Goal: Find specific page/section: Find specific page/section

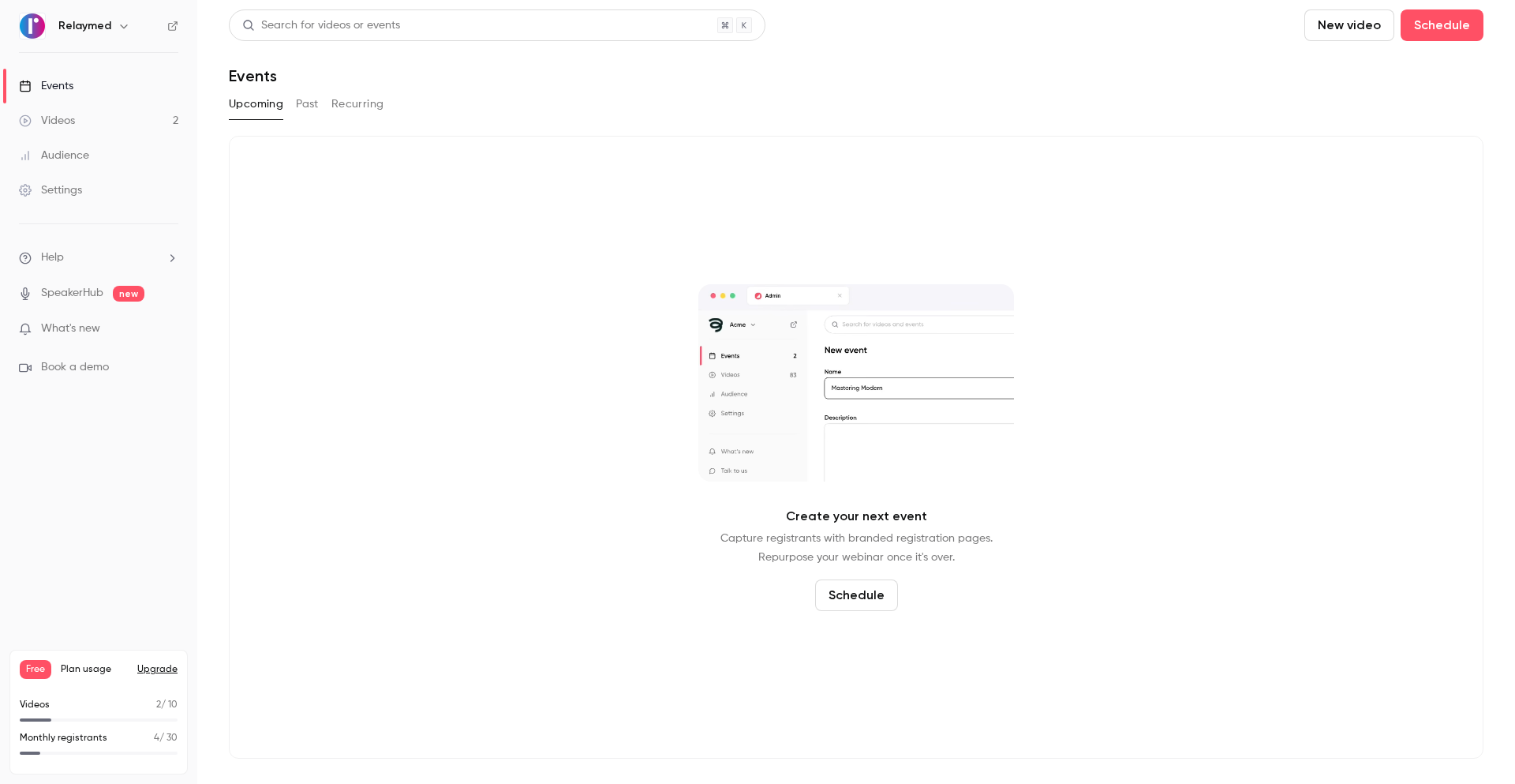
click at [75, 192] on div "Settings" at bounding box center [51, 190] width 63 height 16
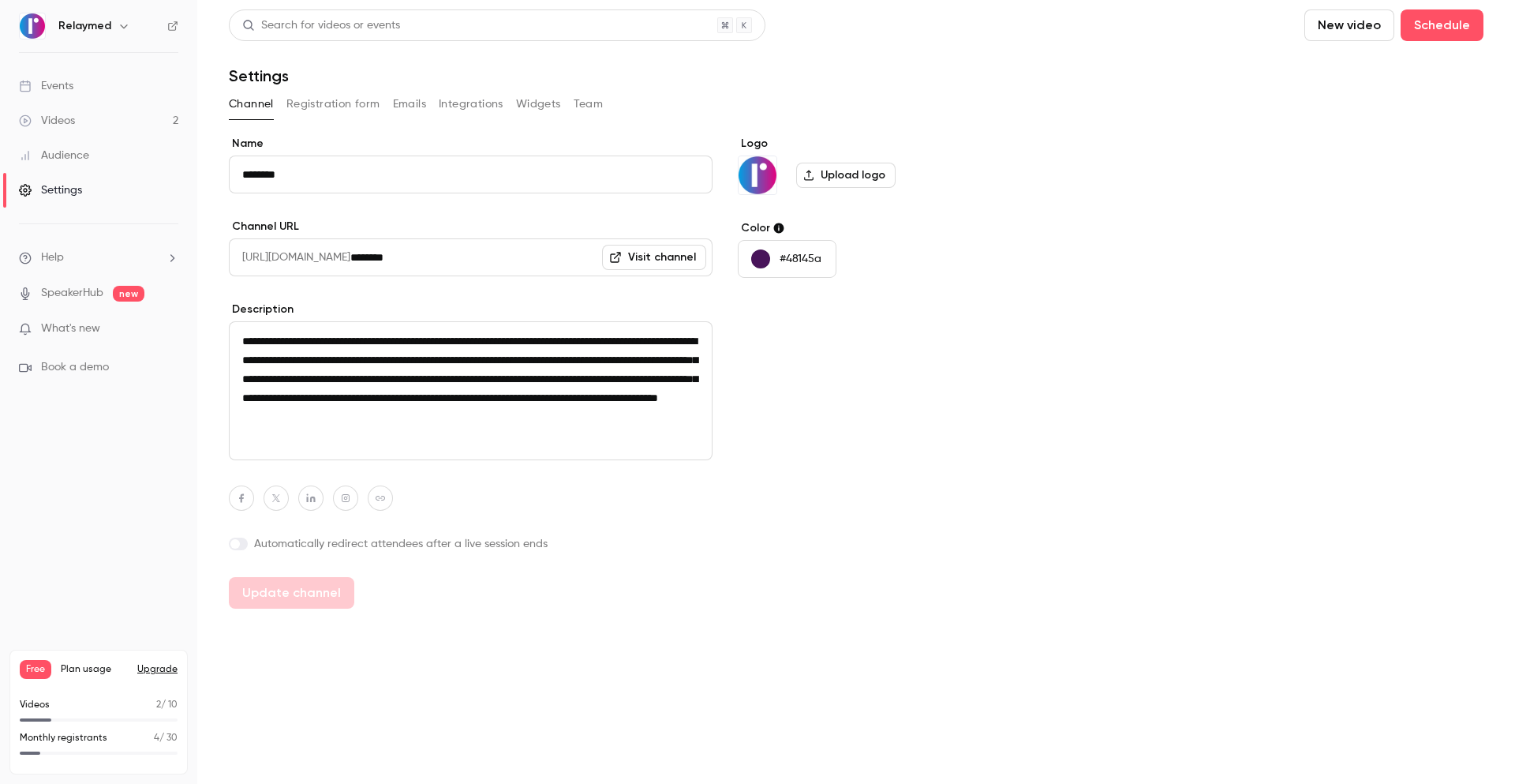
click at [70, 159] on div "Audience" at bounding box center [54, 155] width 70 height 16
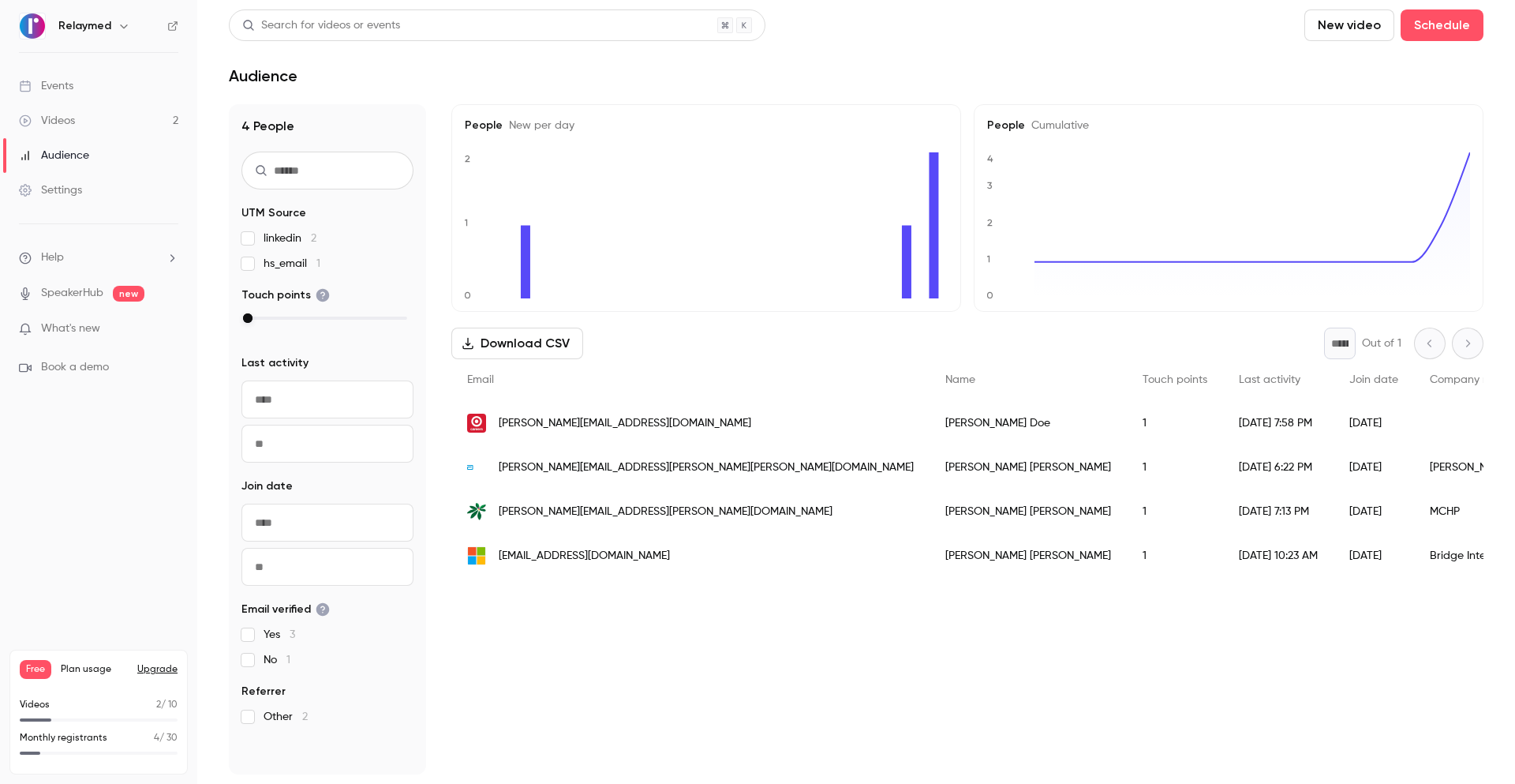
click at [70, 127] on div "Videos" at bounding box center [47, 121] width 56 height 16
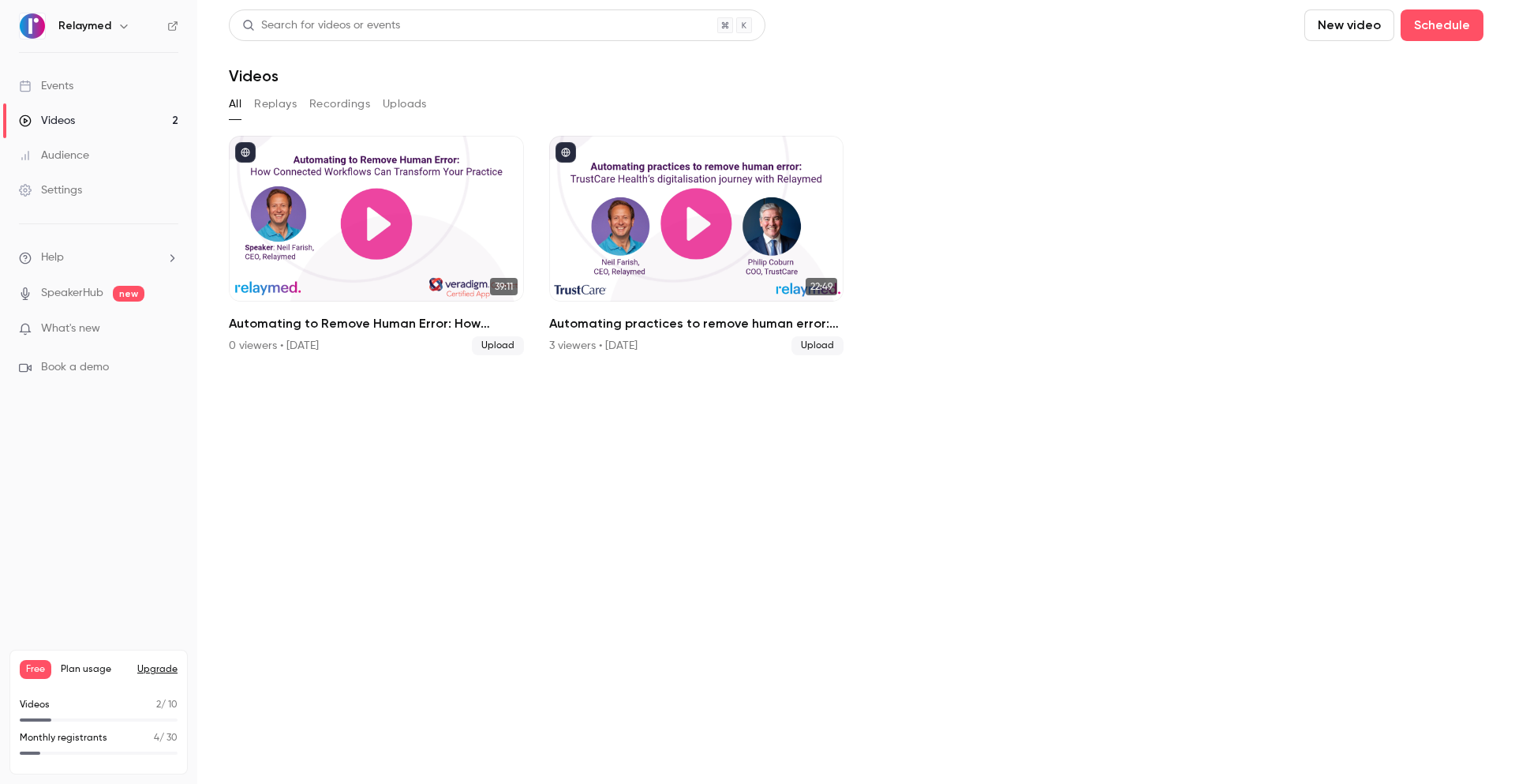
click at [79, 159] on div "Audience" at bounding box center [54, 155] width 70 height 16
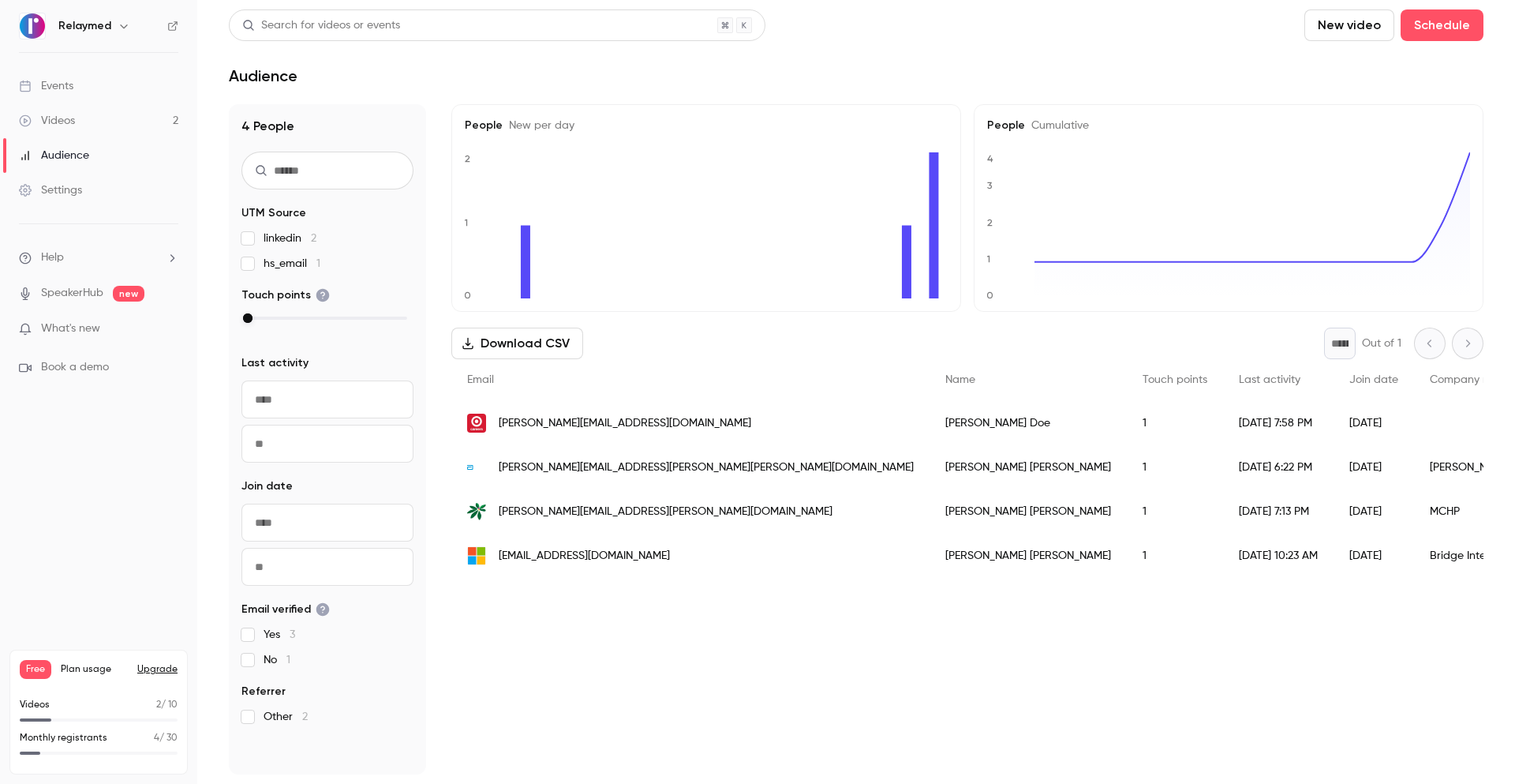
click at [538, 426] on span "[PERSON_NAME][EMAIL_ADDRESS][DOMAIN_NAME]" at bounding box center [625, 423] width 253 height 17
